Goal: Navigation & Orientation: Find specific page/section

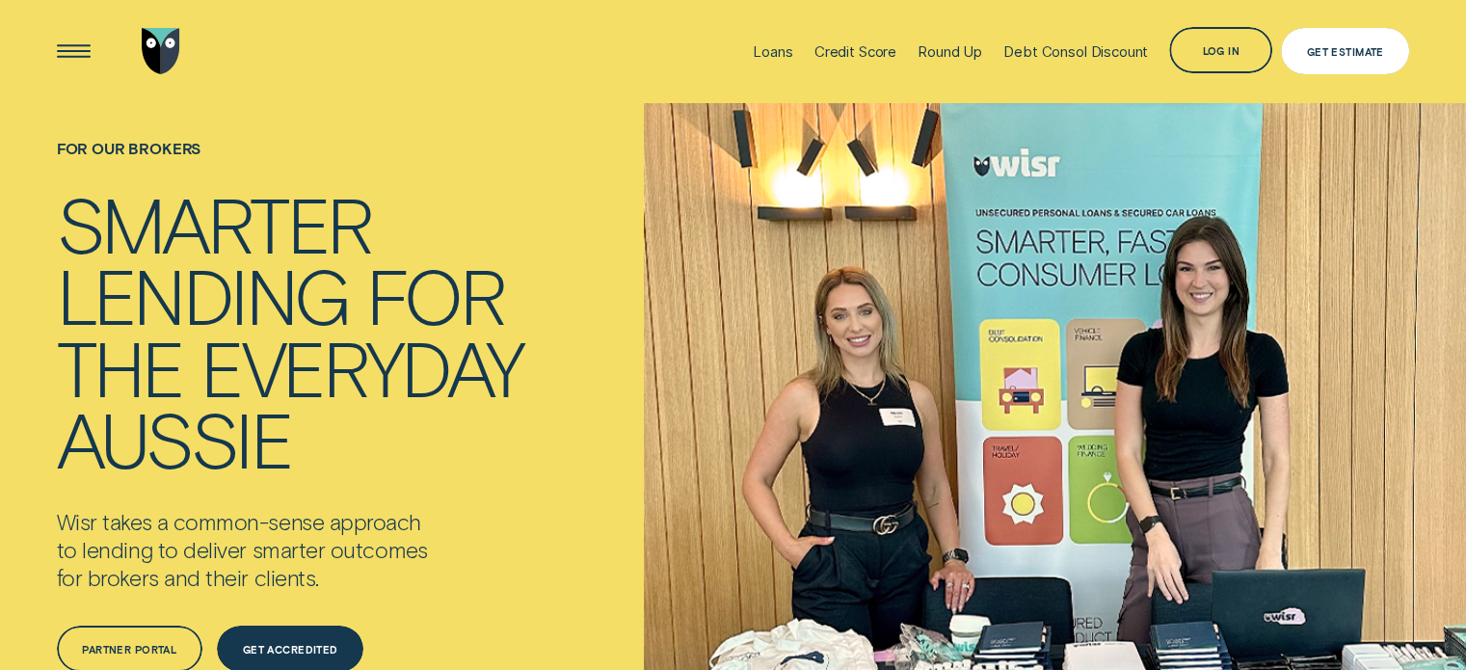
click at [1353, 37] on div "Get Estimate" at bounding box center [1345, 51] width 128 height 46
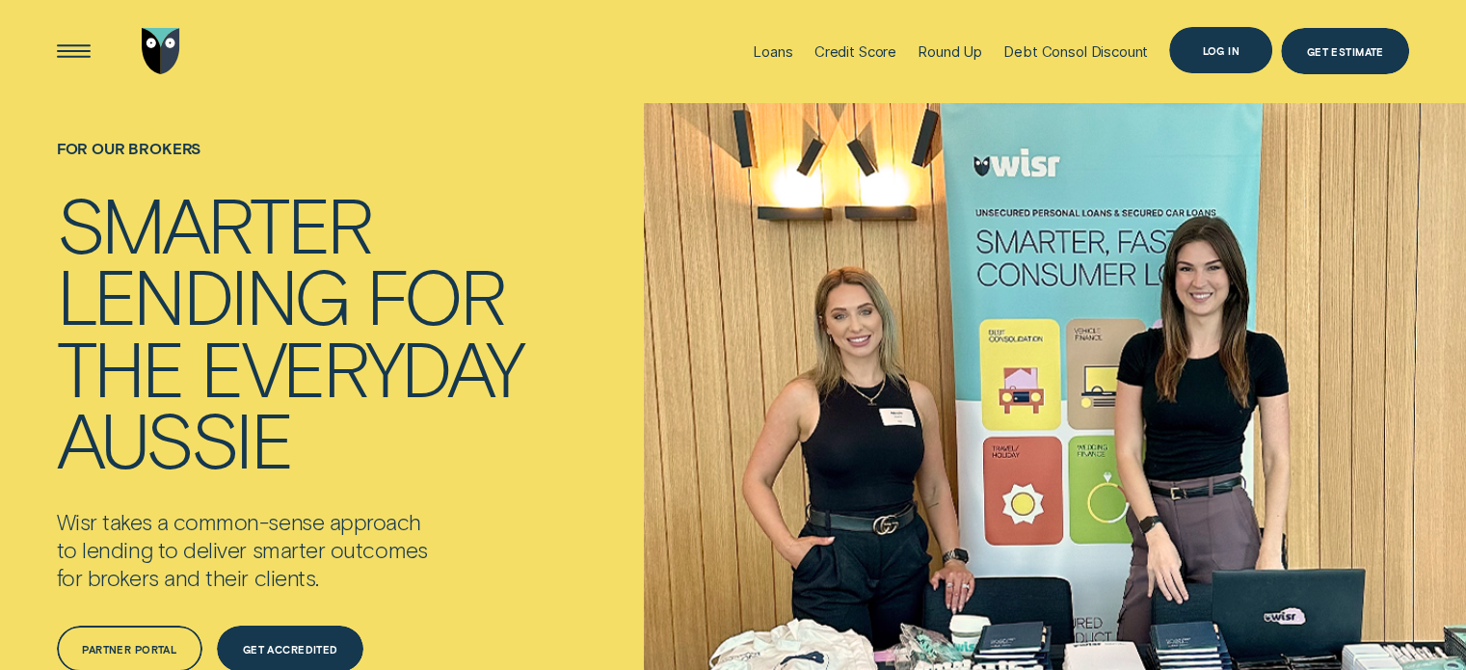
click at [1225, 51] on div "Log in" at bounding box center [1221, 50] width 38 height 9
click at [1228, 39] on div "Log in" at bounding box center [1220, 50] width 103 height 46
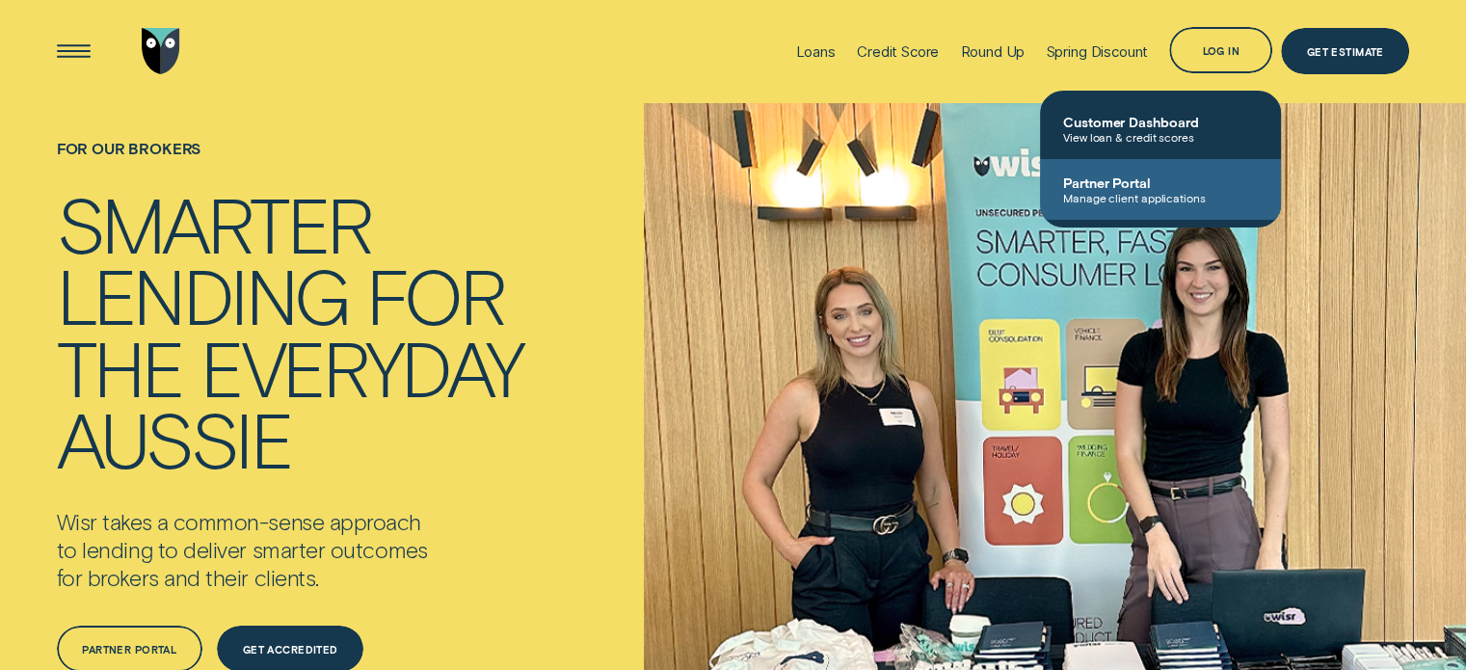
click at [1170, 178] on span "Partner Portal" at bounding box center [1160, 182] width 195 height 16
